Goal: Information Seeking & Learning: Learn about a topic

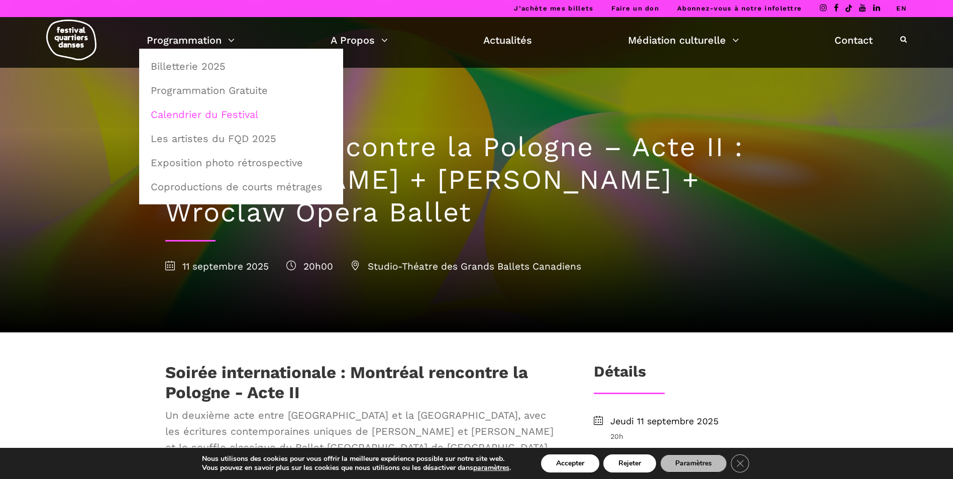
click at [219, 115] on link "Calendrier du Festival" at bounding box center [241, 114] width 193 height 23
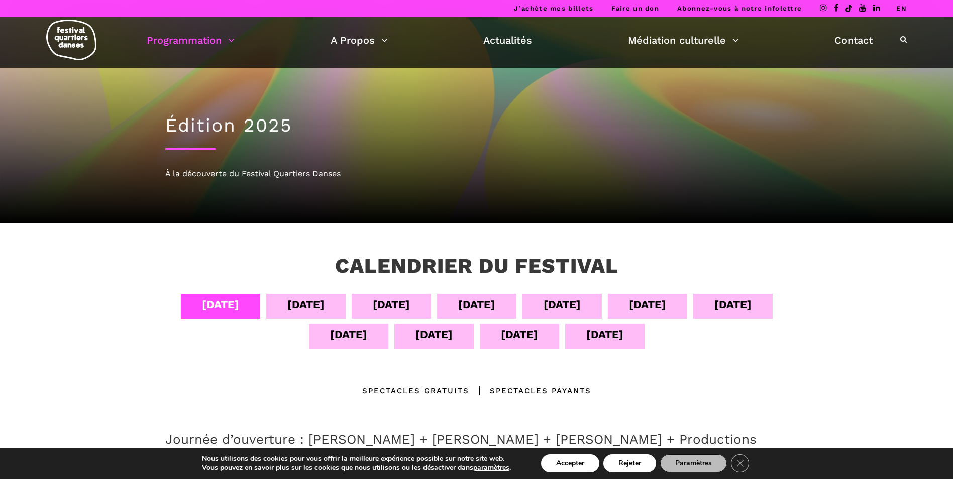
click at [443, 330] on div "12 sept" at bounding box center [434, 335] width 37 height 18
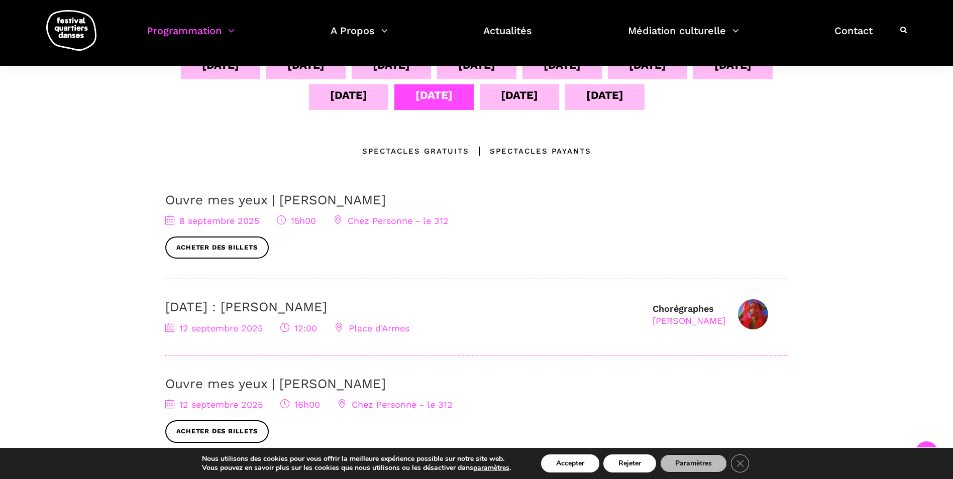
scroll to position [271, 0]
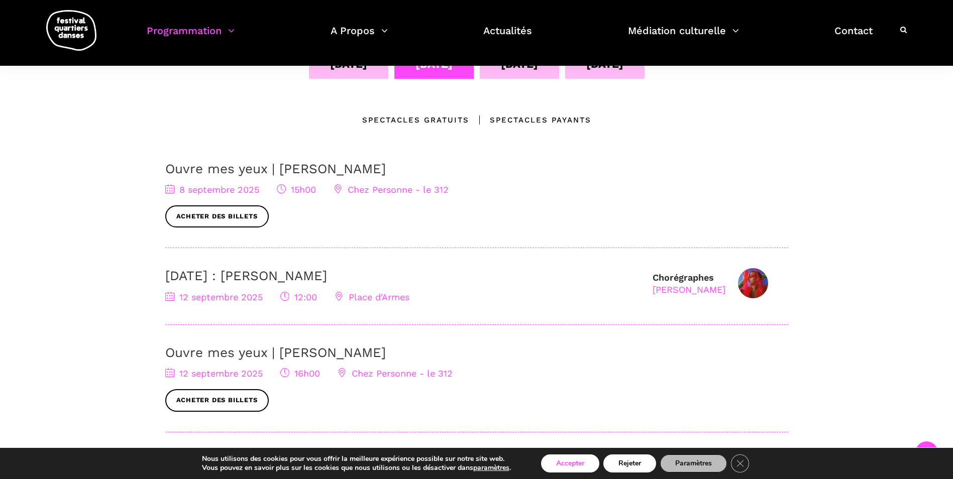
click at [583, 472] on button "Accepter" at bounding box center [570, 464] width 58 height 18
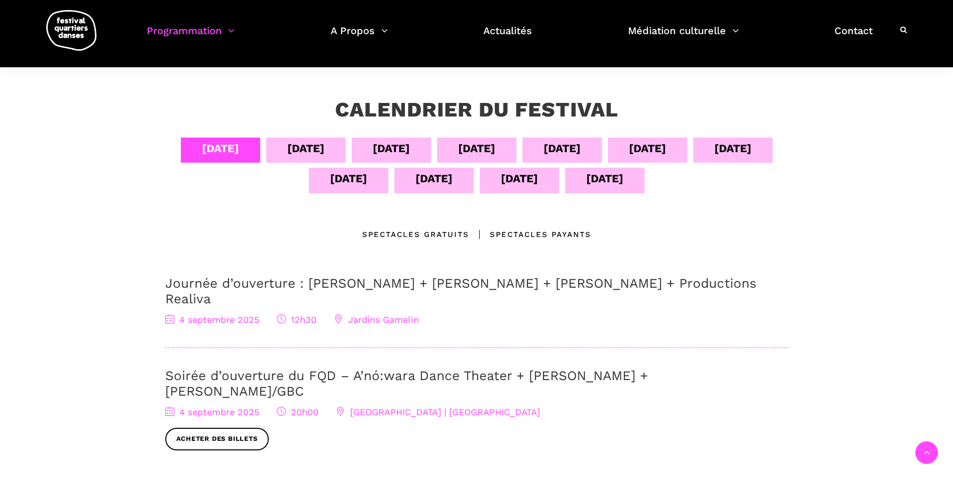
scroll to position [155, 0]
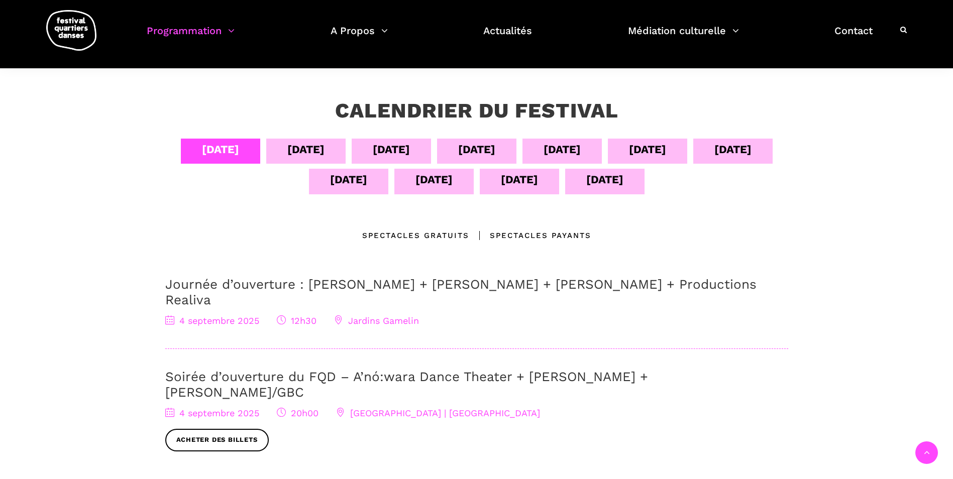
click at [438, 175] on div "12 sept" at bounding box center [434, 180] width 37 height 18
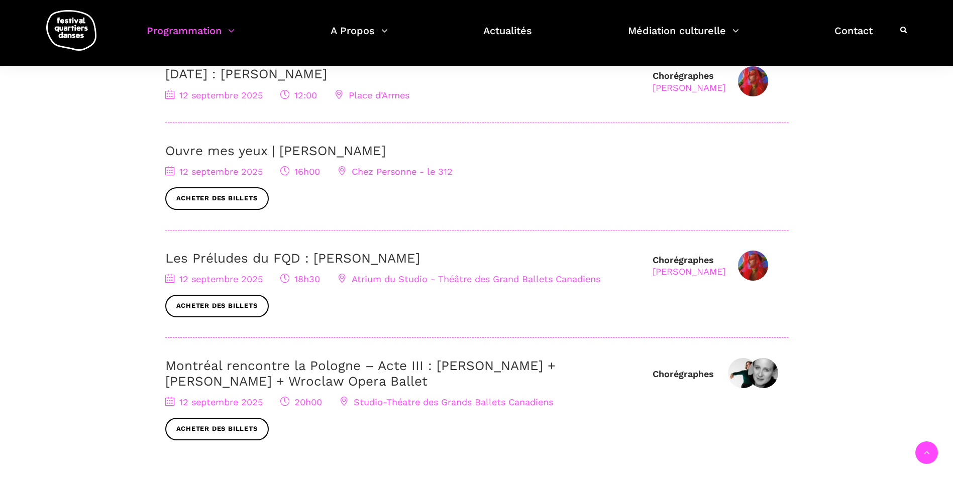
scroll to position [474, 0]
drag, startPoint x: 714, startPoint y: 270, endPoint x: 690, endPoint y: 269, distance: 24.1
click at [690, 269] on div "[PERSON_NAME]" at bounding box center [689, 270] width 73 height 12
click at [747, 267] on img at bounding box center [753, 264] width 30 height 30
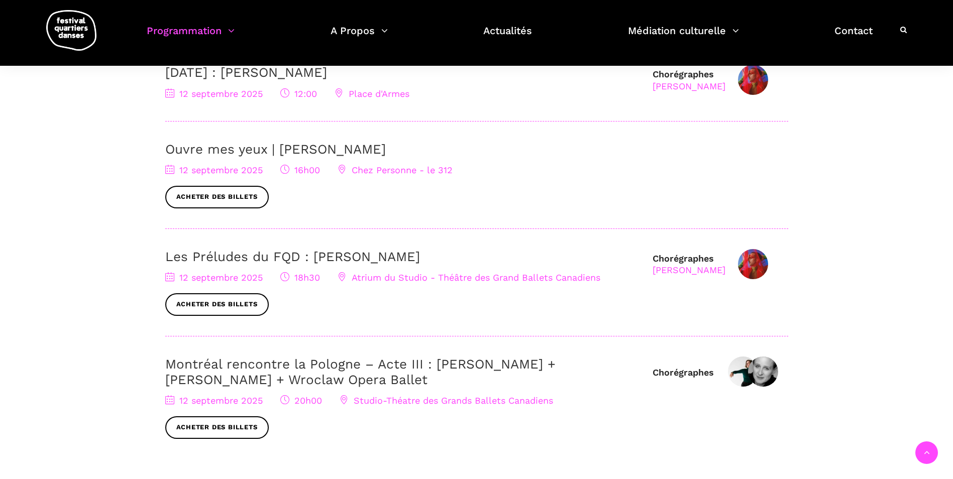
click at [370, 255] on link "Les Préludes du FQD : [PERSON_NAME]" at bounding box center [292, 256] width 255 height 15
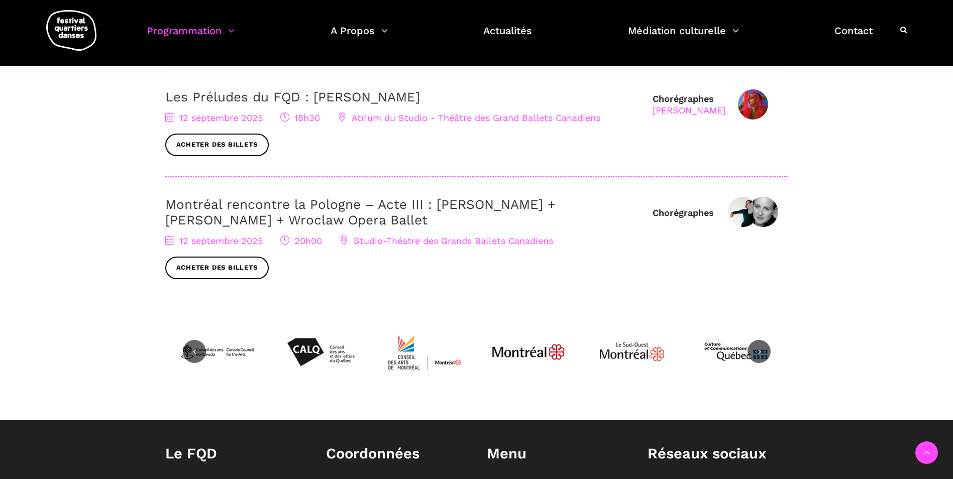
scroll to position [636, 0]
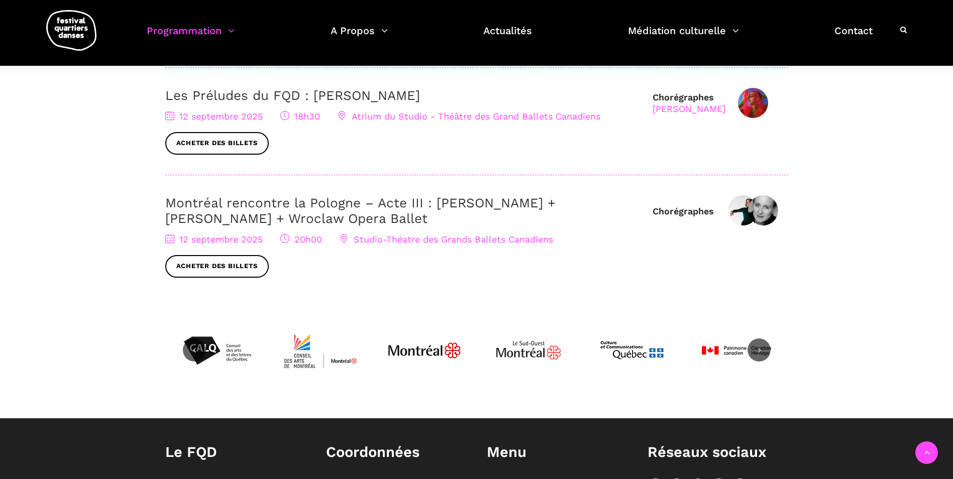
click at [444, 201] on link "Montréal rencontre la Pologne – Acte III : [PERSON_NAME] + [PERSON_NAME] + Wroc…" at bounding box center [360, 210] width 390 height 31
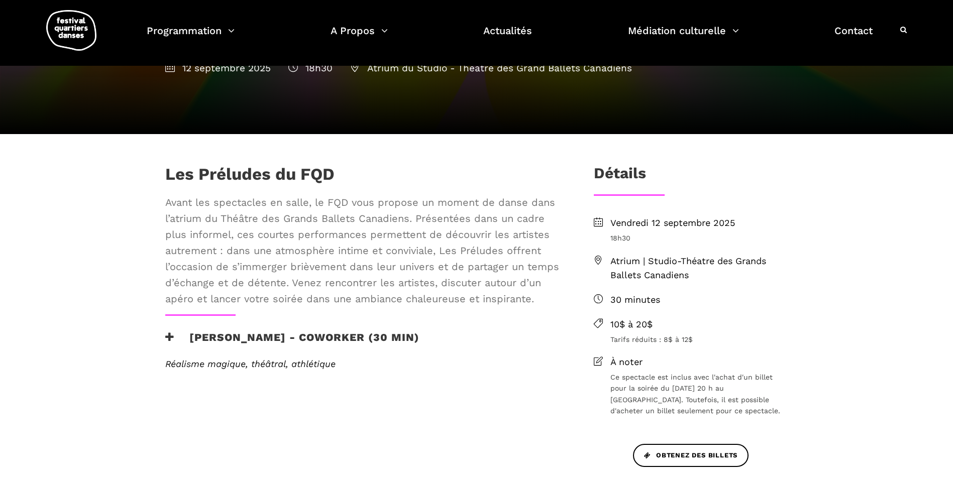
scroll to position [134, 0]
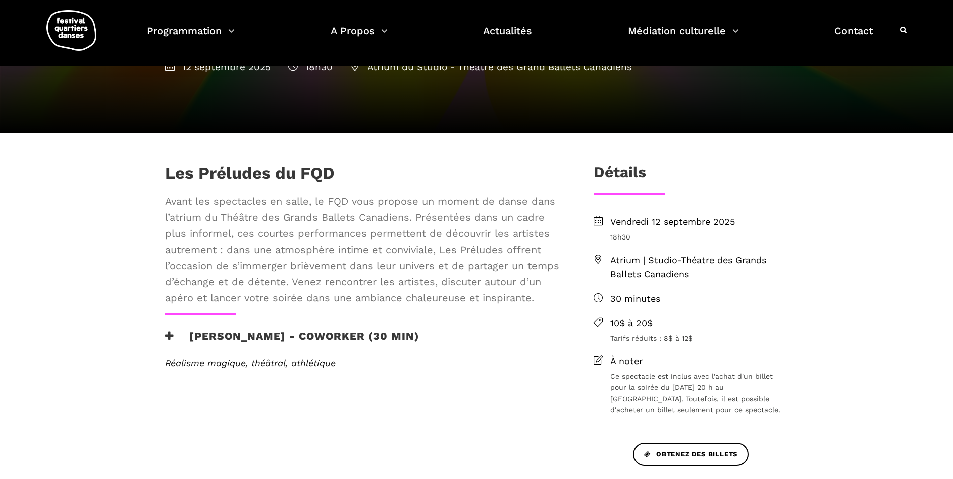
click at [166, 336] on icon at bounding box center [169, 336] width 9 height 11
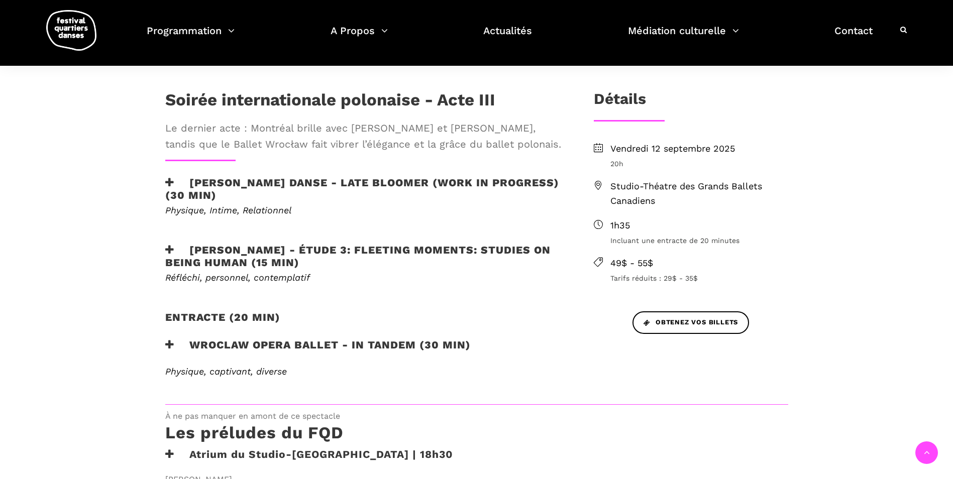
scroll to position [278, 0]
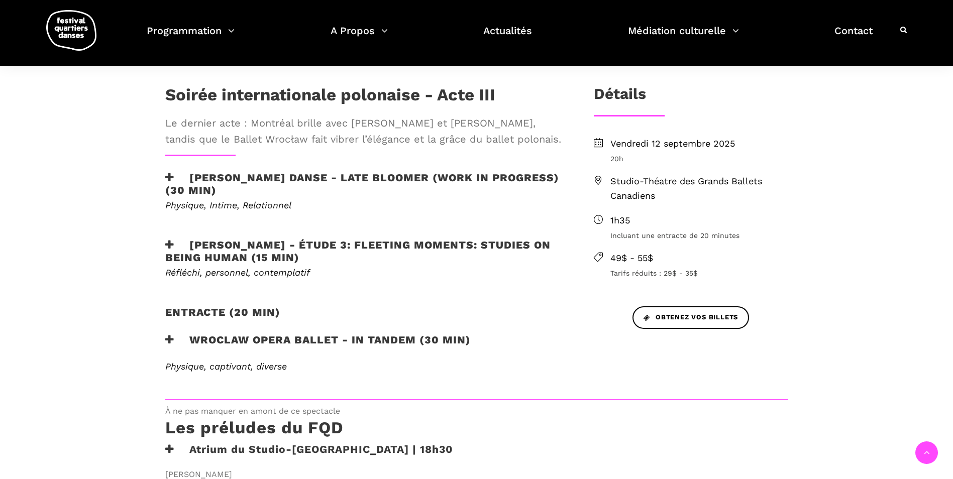
click at [168, 341] on icon at bounding box center [169, 340] width 9 height 11
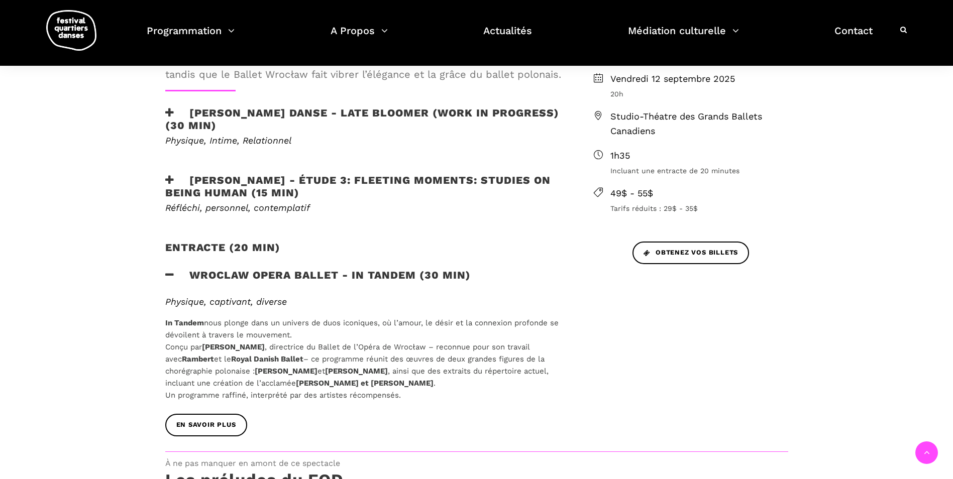
scroll to position [350, 0]
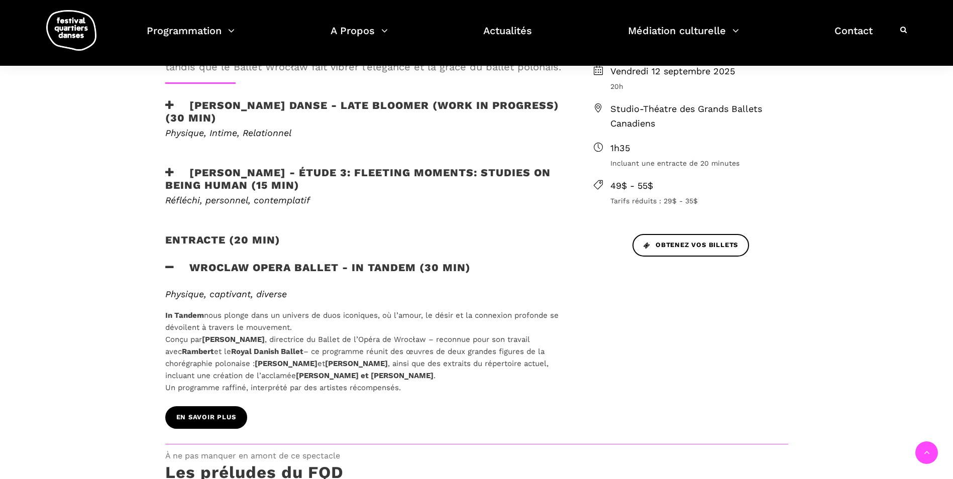
click at [232, 414] on span "EN SAVOIR PLUS" at bounding box center [206, 418] width 60 height 11
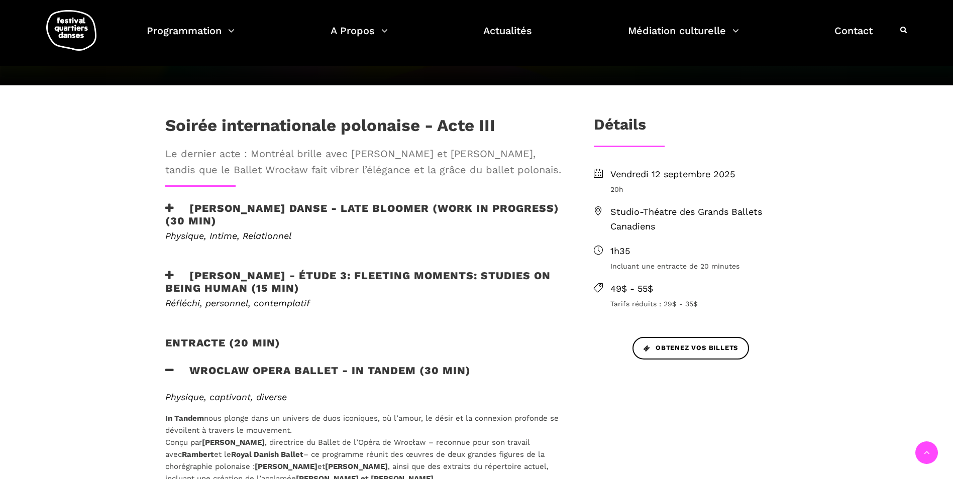
scroll to position [245, 0]
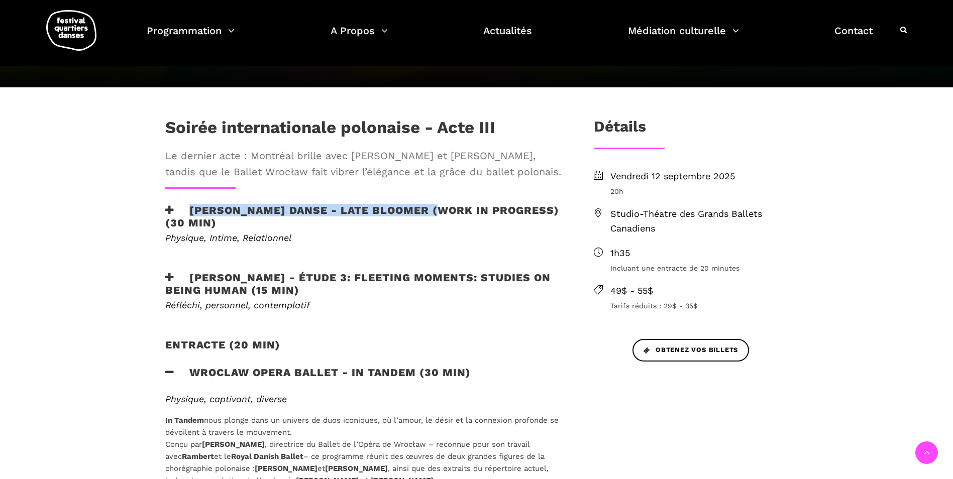
drag, startPoint x: 189, startPoint y: 212, endPoint x: 437, endPoint y: 214, distance: 247.8
click at [437, 214] on h3 "[PERSON_NAME] Danse - Late bloomer (work in progress) (30 min)" at bounding box center [363, 216] width 396 height 25
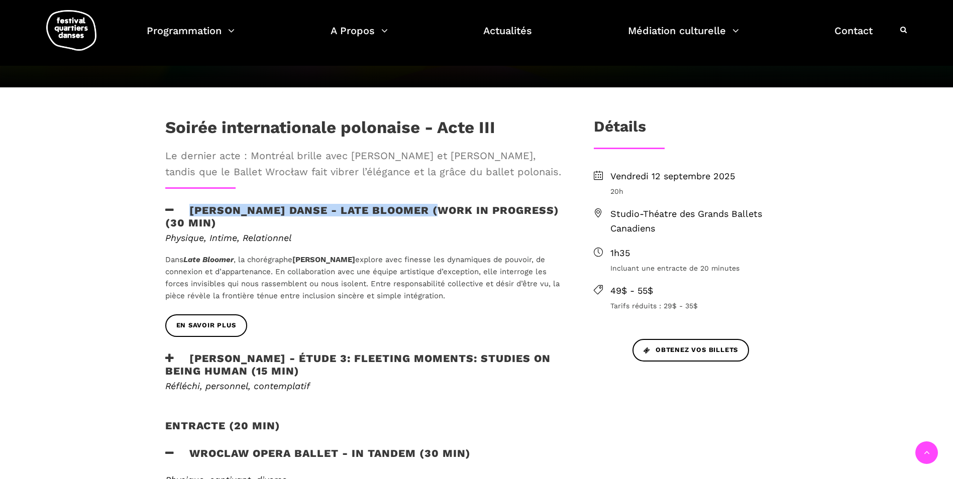
copy h3 "Hélène Simoneau Danse - Late bloomer"
